Goal: Transaction & Acquisition: Purchase product/service

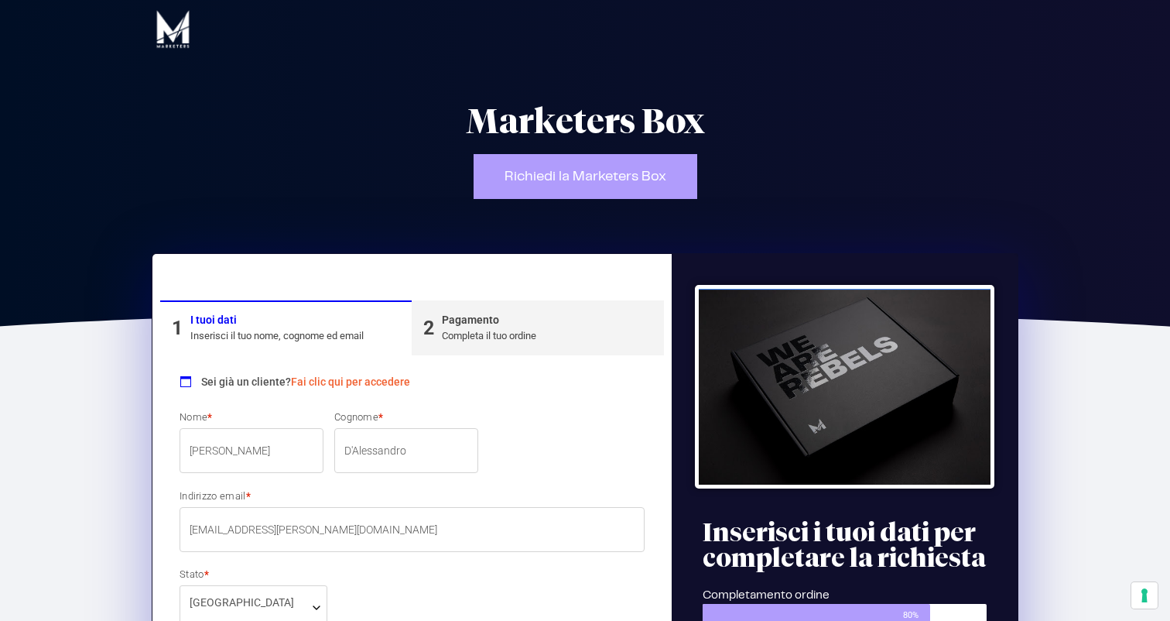
select select "PA"
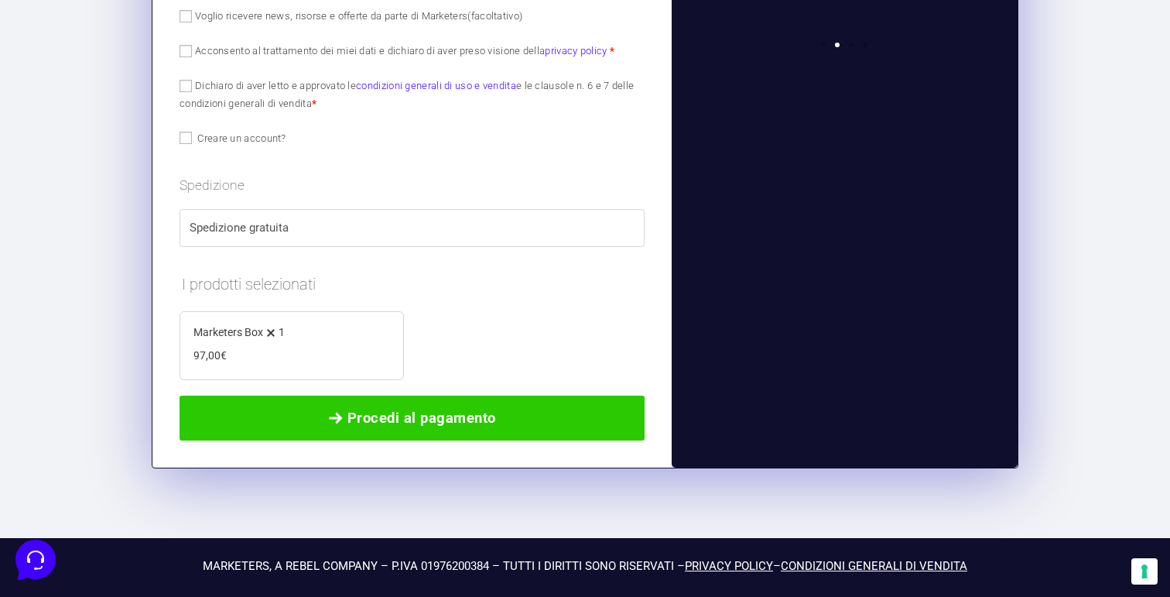
scroll to position [1066, 0]
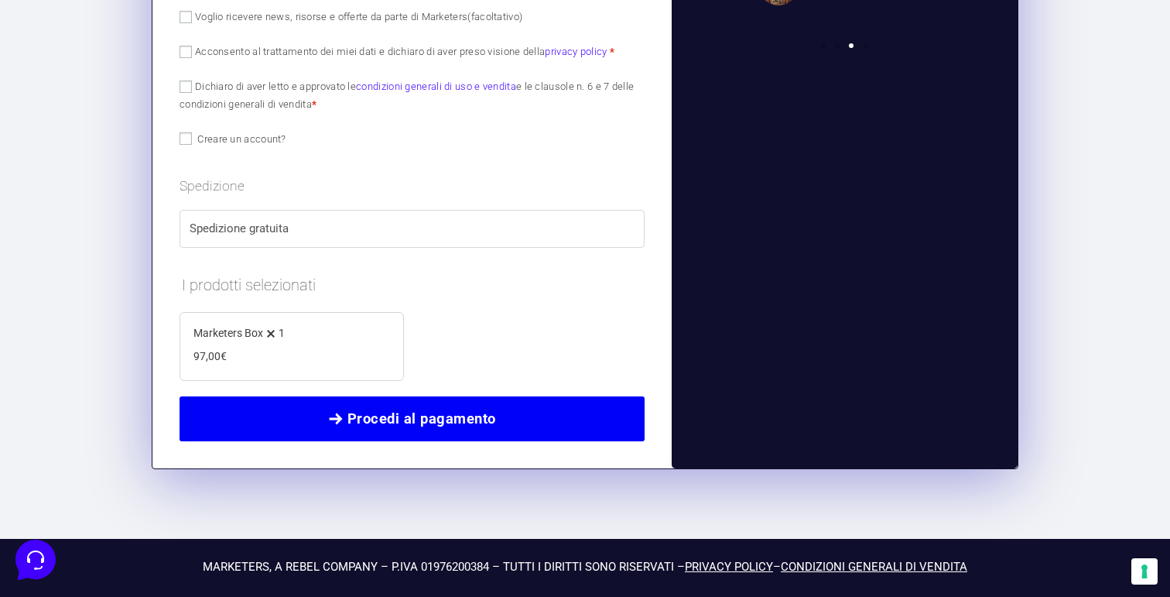
click at [385, 413] on span "Procedi al pagamento" at bounding box center [422, 419] width 149 height 22
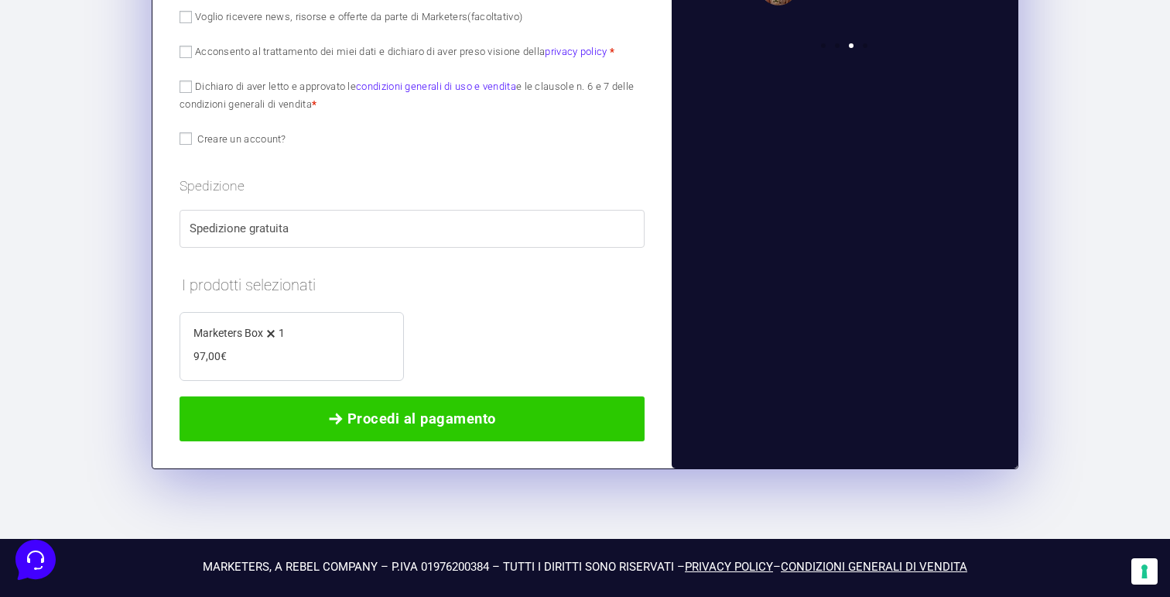
click at [187, 51] on input "Acconsento al trattamento dei miei dati e dichiaro di aver preso visione della …" at bounding box center [186, 52] width 12 height 12
checkbox input "true"
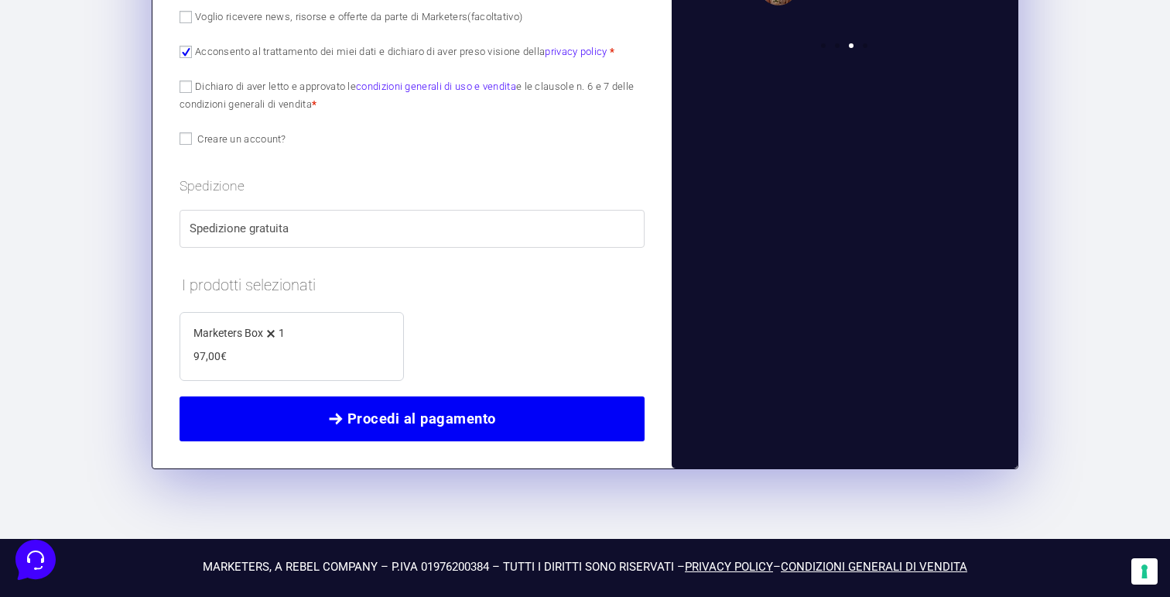
click at [368, 413] on span "Procedi al pagamento" at bounding box center [422, 419] width 149 height 22
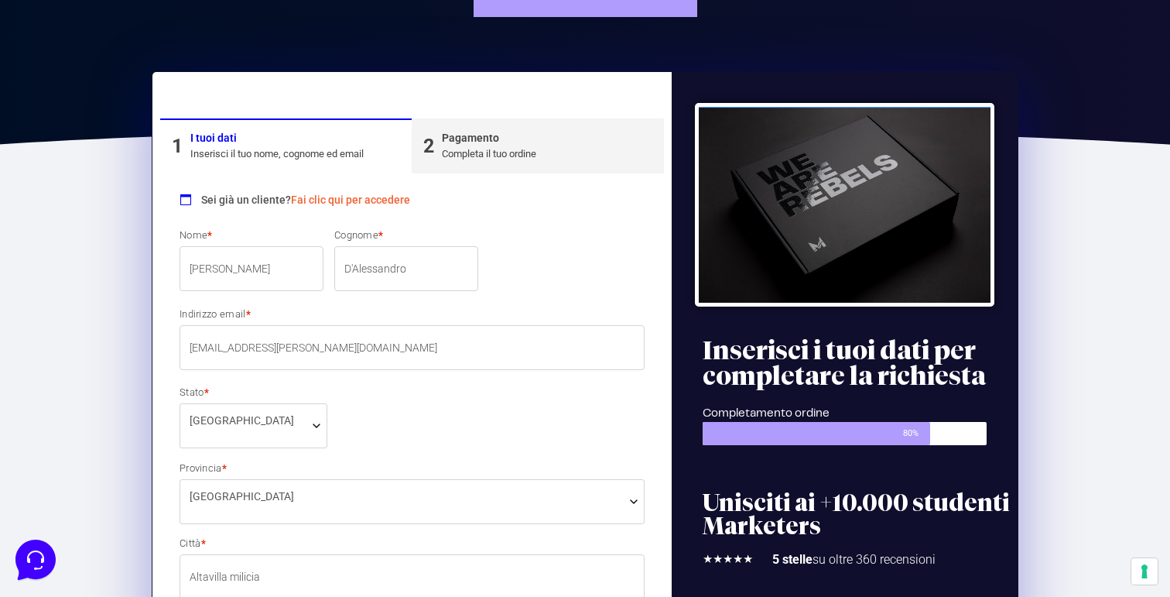
scroll to position [180, 0]
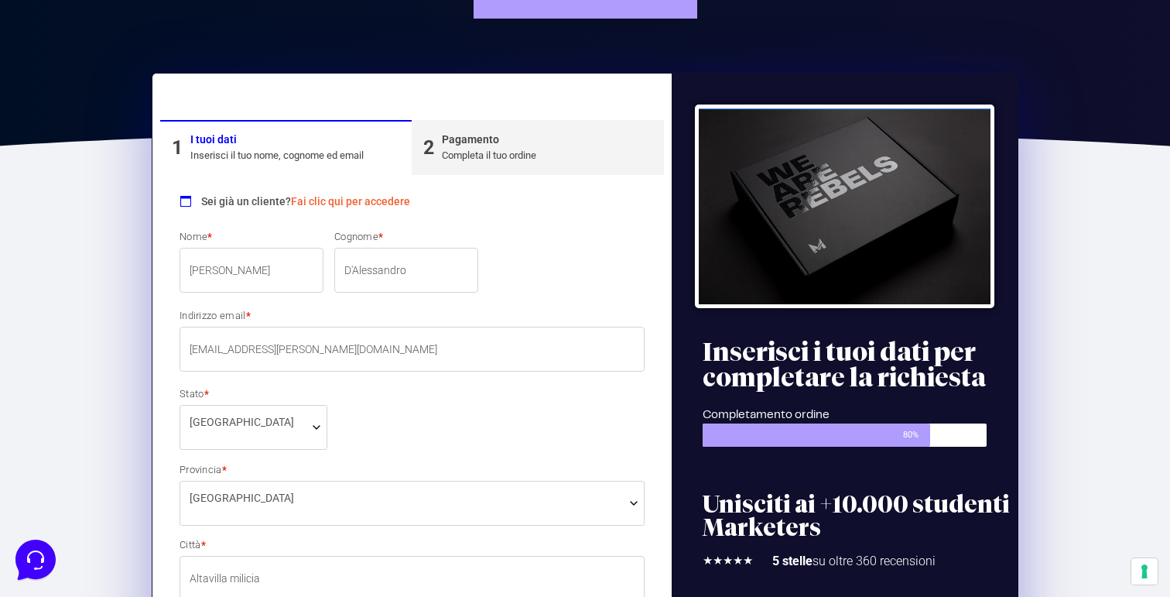
click at [468, 135] on div "Pagamento" at bounding box center [489, 140] width 94 height 16
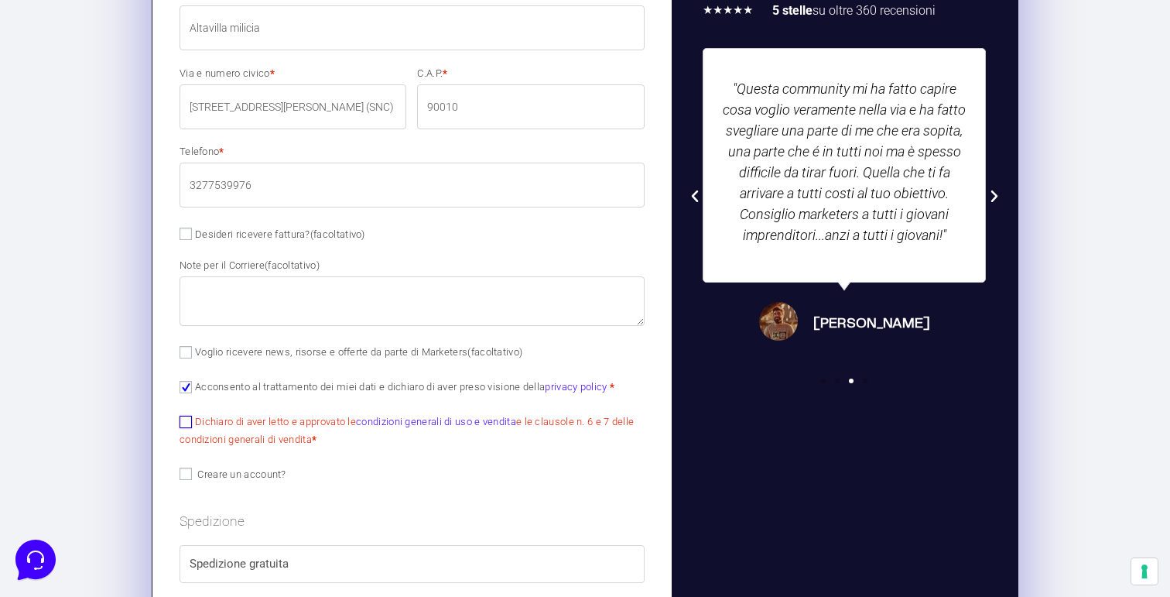
scroll to position [853, 0]
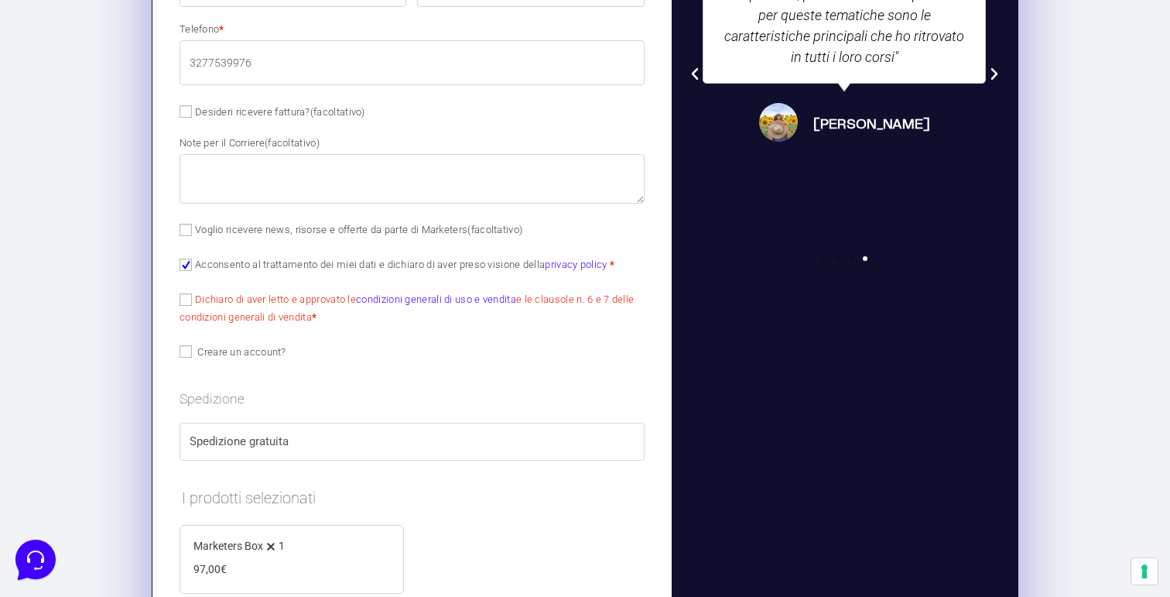
click at [186, 302] on input "Dichiaro di aver letto e approvato le condizioni generali di uso e vendita e le…" at bounding box center [186, 299] width 12 height 12
checkbox input "true"
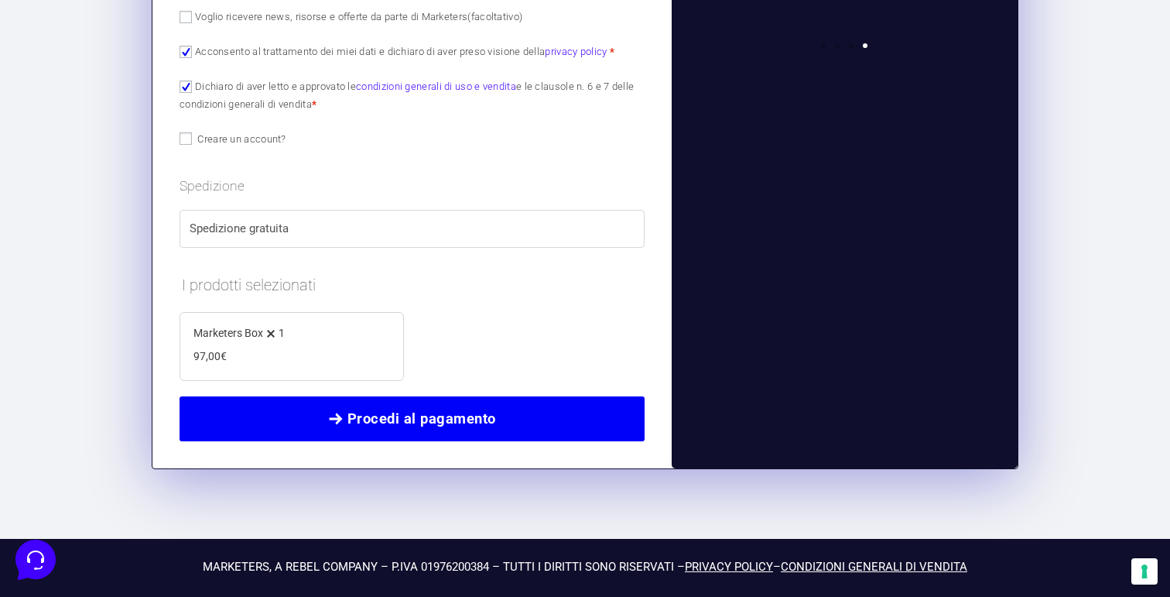
click at [381, 409] on span "Procedi al pagamento" at bounding box center [422, 419] width 149 height 22
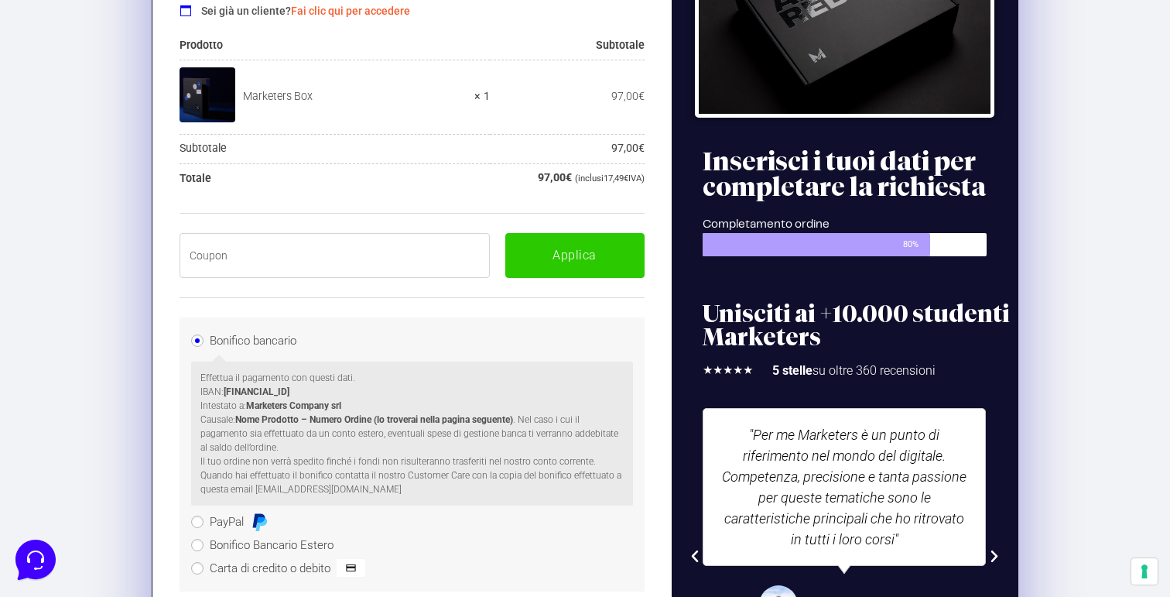
scroll to position [262, 0]
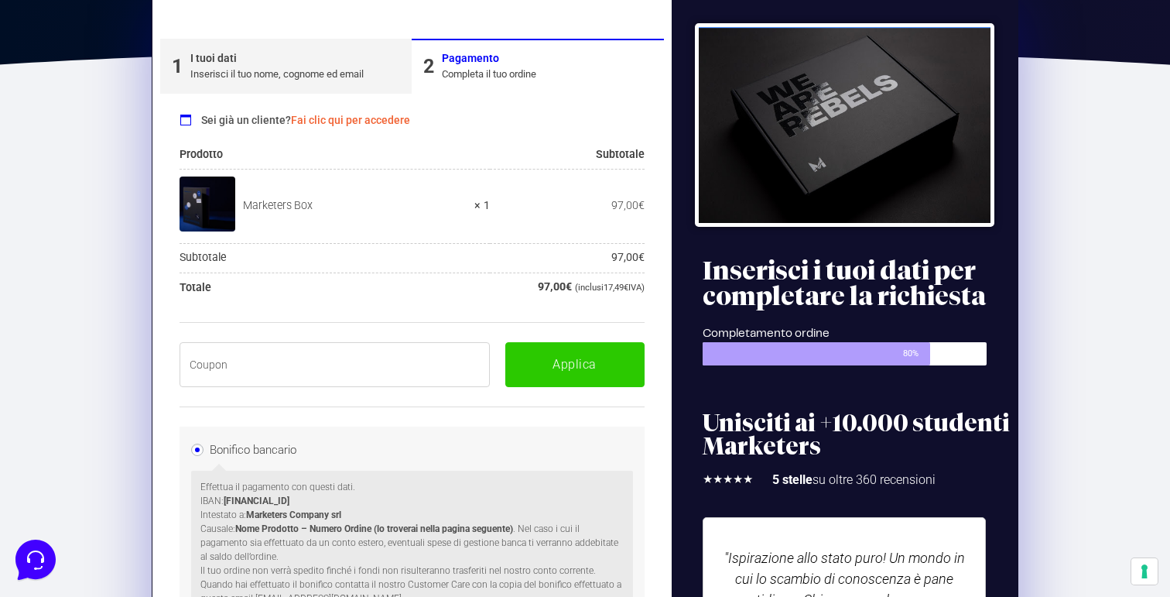
click at [470, 66] on div "Pagamento" at bounding box center [489, 58] width 94 height 16
click at [367, 364] on input "text" at bounding box center [335, 364] width 310 height 45
paste input "BOXPRO100OFF"
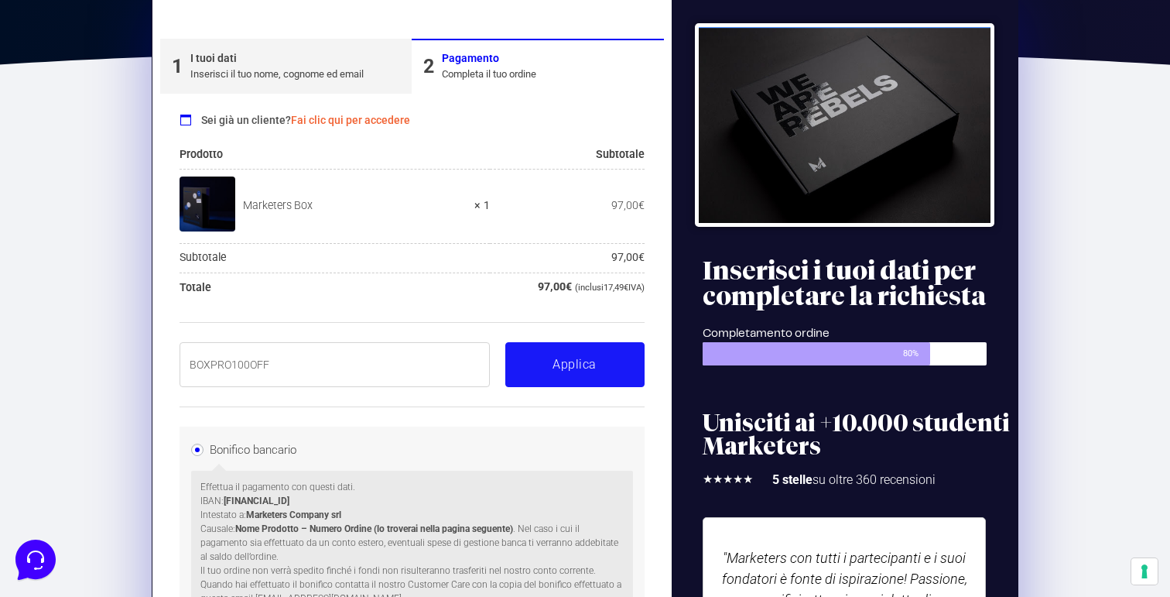
type input "BOXPRO100OFF"
click at [528, 352] on button "Applica" at bounding box center [574, 364] width 139 height 45
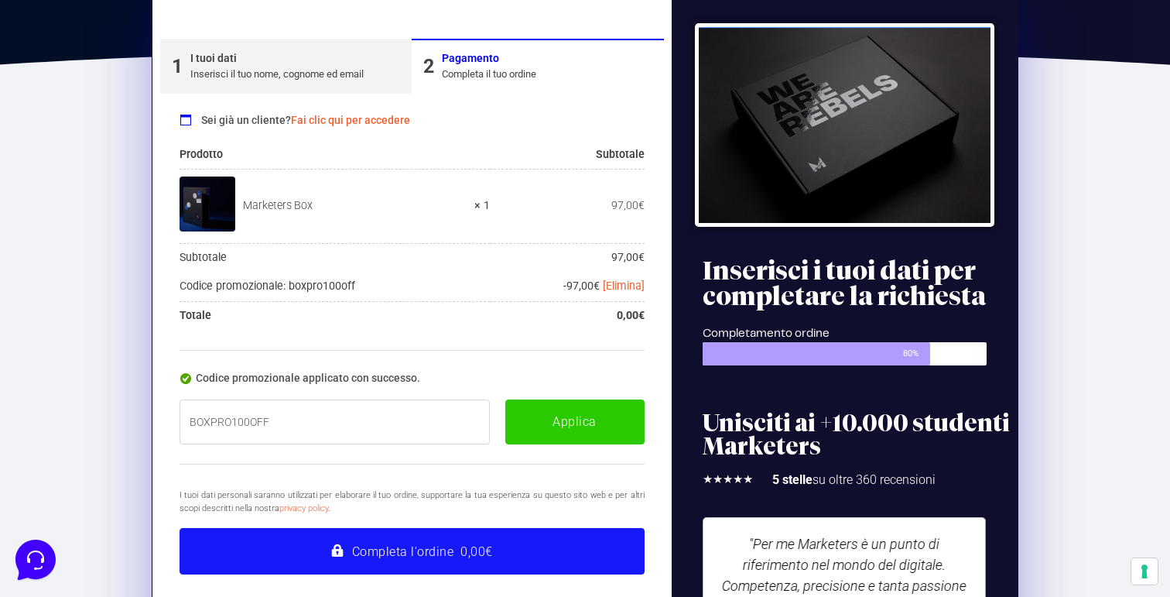
click at [442, 546] on button "Completa l'ordine 0,00€" at bounding box center [412, 551] width 465 height 46
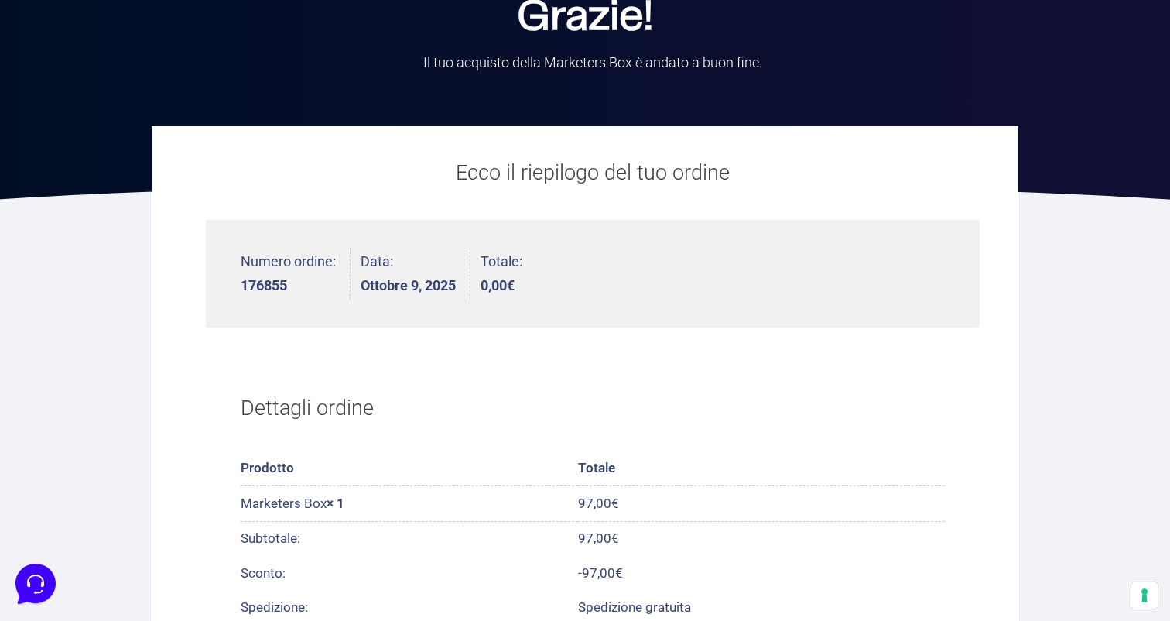
scroll to position [91, 0]
